Goal: Task Accomplishment & Management: Complete application form

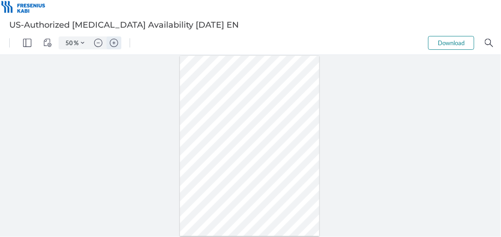
click at [115, 44] on img "Zoom in" at bounding box center [114, 42] width 8 height 8
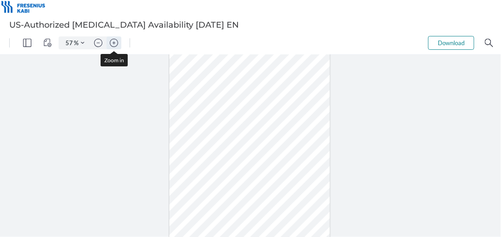
click at [115, 44] on img "Zoom in" at bounding box center [114, 42] width 8 height 8
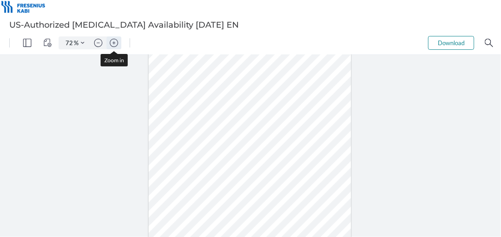
click at [115, 44] on img "Zoom in" at bounding box center [114, 42] width 8 height 8
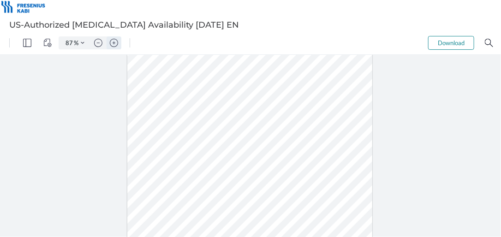
click at [114, 41] on img "Zoom in" at bounding box center [114, 42] width 8 height 8
type input "112"
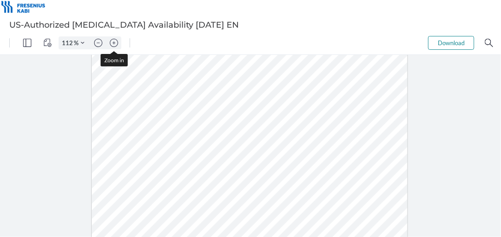
scroll to position [230, 0]
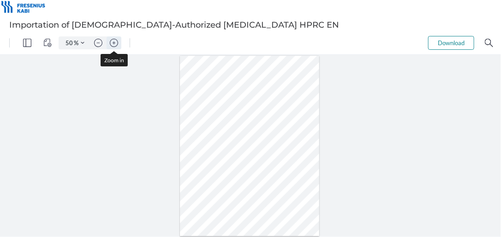
click at [117, 40] on img "Zoom in" at bounding box center [114, 42] width 8 height 8
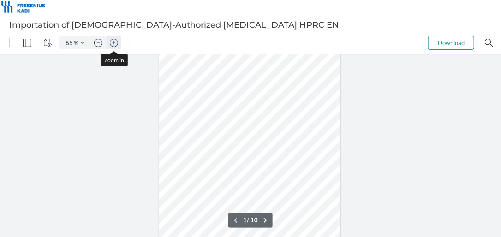
click at [117, 40] on img "Zoom in" at bounding box center [114, 42] width 8 height 8
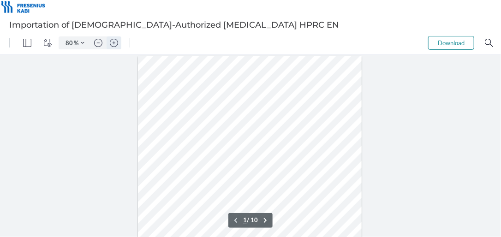
click at [113, 43] on img "Zoom in" at bounding box center [114, 42] width 8 height 8
type input "112"
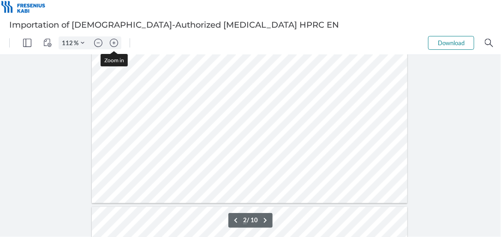
scroll to position [664, 0]
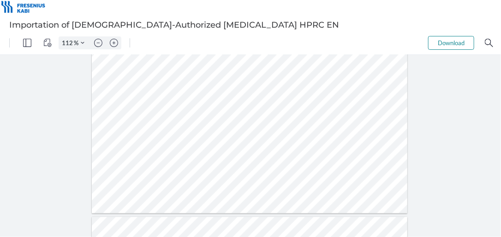
click at [23, 113] on div "Sign here" at bounding box center [250, 145] width 501 height 182
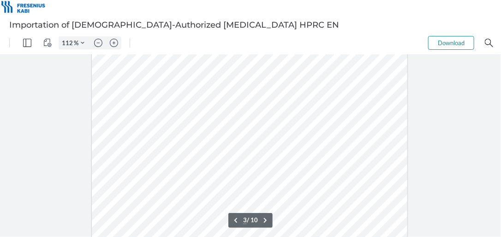
scroll to position [959, 0]
type input "4"
drag, startPoint x: 214, startPoint y: 116, endPoint x: 192, endPoint y: 109, distance: 22.9
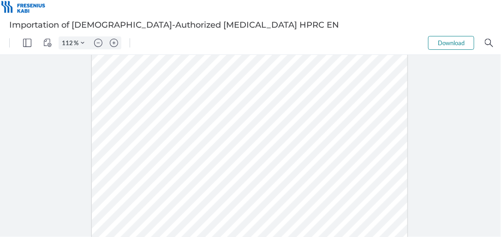
drag, startPoint x: 184, startPoint y: 109, endPoint x: 257, endPoint y: 118, distance: 73.3
click at [257, 118] on div at bounding box center [250, 58] width 316 height 408
drag, startPoint x: 258, startPoint y: 114, endPoint x: 214, endPoint y: 122, distance: 44.9
click at [214, 122] on div at bounding box center [250, 58] width 316 height 408
